Goal: Information Seeking & Learning: Learn about a topic

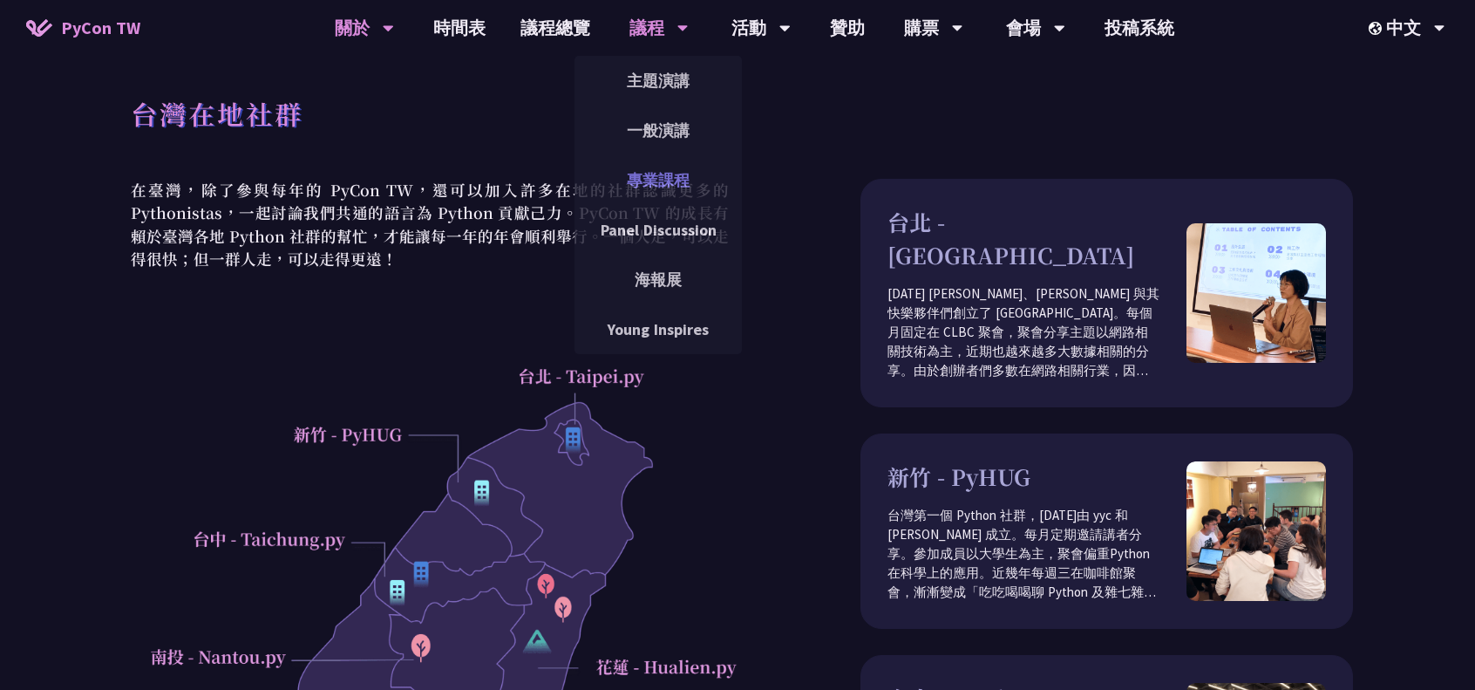
click at [673, 176] on link "專業課程" at bounding box center [658, 180] width 167 height 41
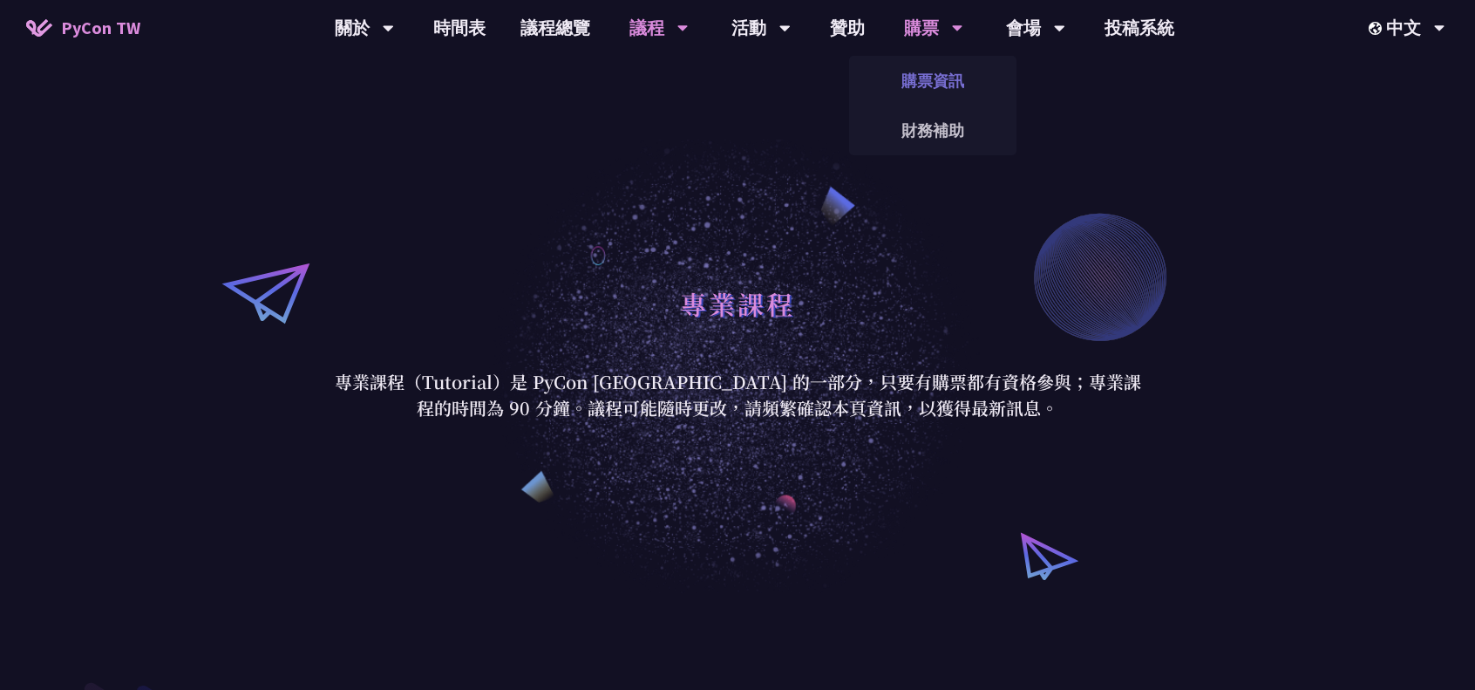
click at [944, 80] on link "購票資訊" at bounding box center [932, 80] width 167 height 41
